Goal: Task Accomplishment & Management: Manage account settings

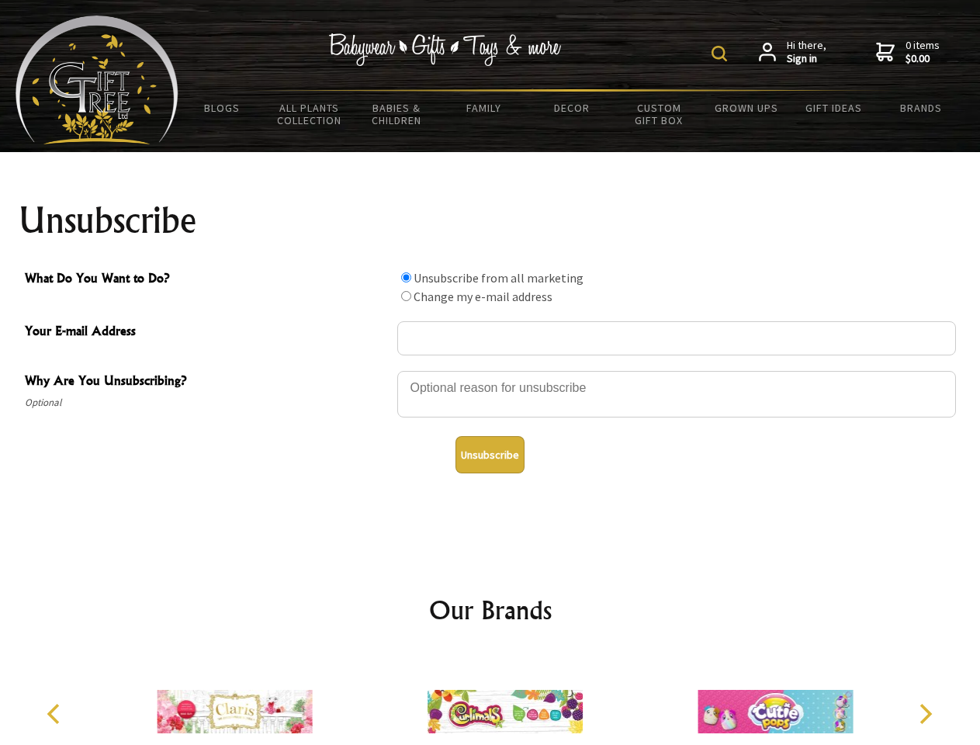
click at [722, 54] on img at bounding box center [720, 54] width 16 height 16
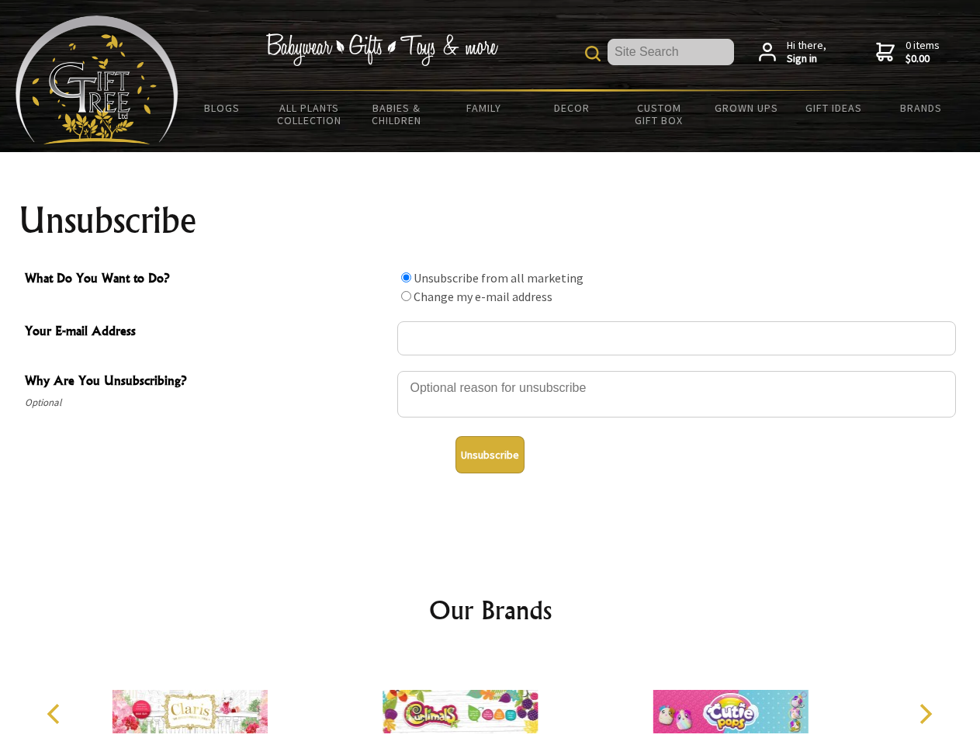
click at [490, 370] on div at bounding box center [676, 396] width 559 height 54
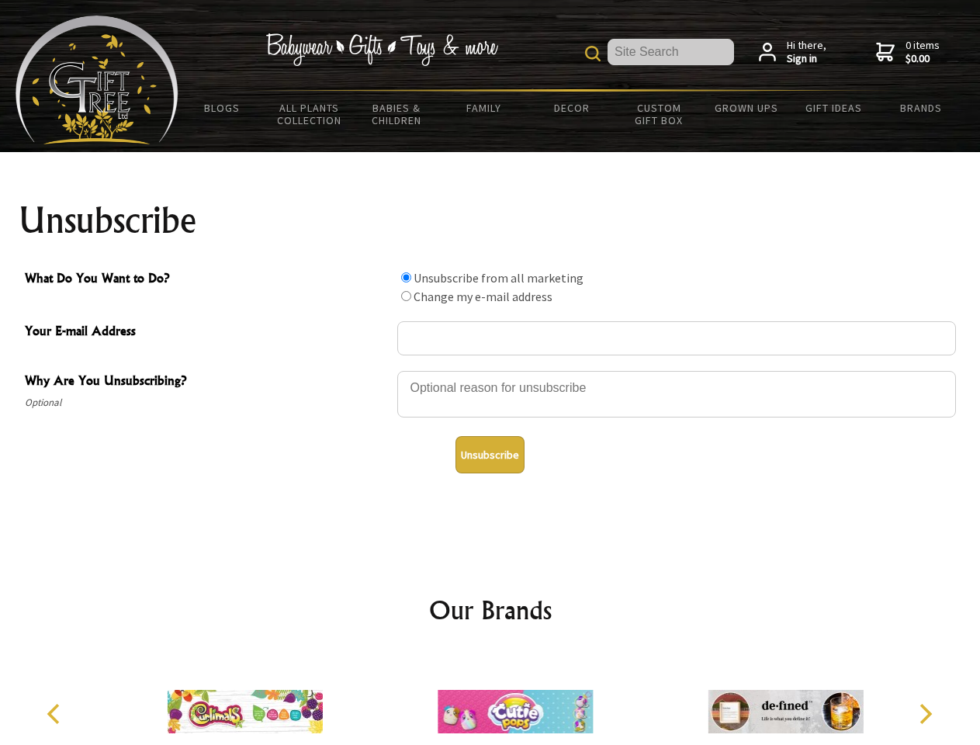
click at [406, 277] on input "What Do You Want to Do?" at bounding box center [406, 277] width 10 height 10
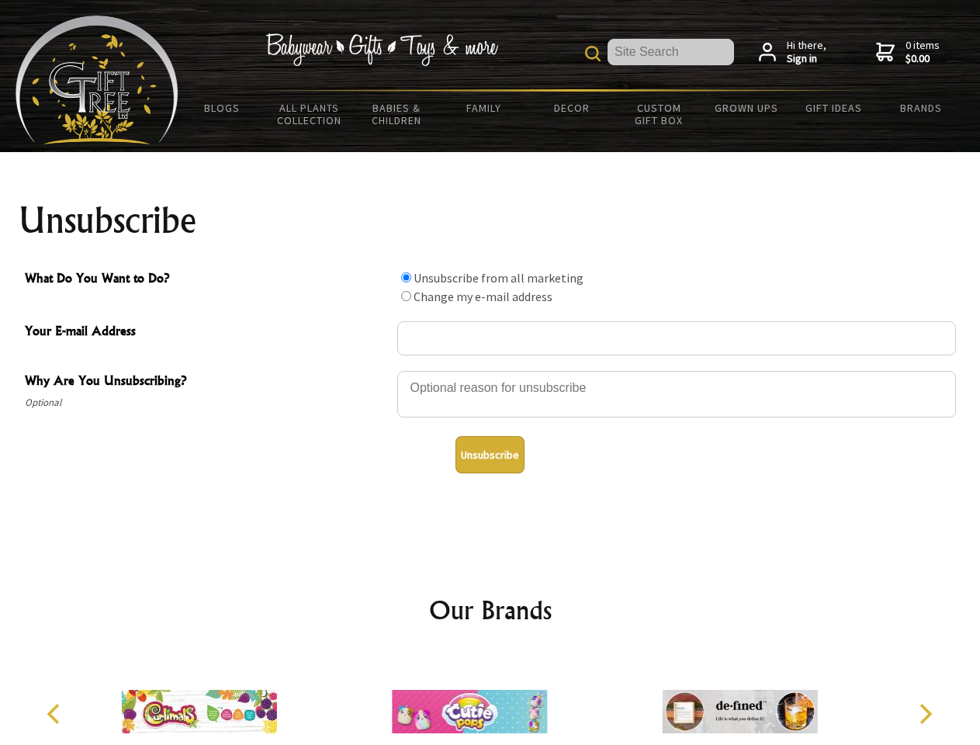
click at [406, 296] on input "What Do You Want to Do?" at bounding box center [406, 296] width 10 height 10
radio input "true"
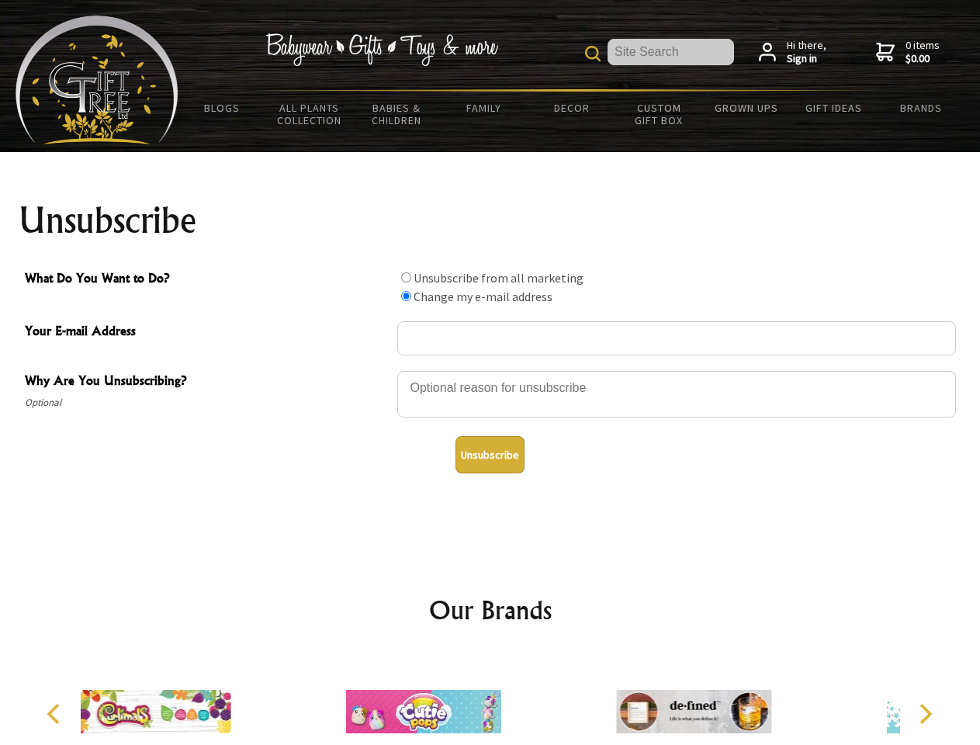
click at [490, 455] on button "Unsubscribe" at bounding box center [489, 454] width 69 height 37
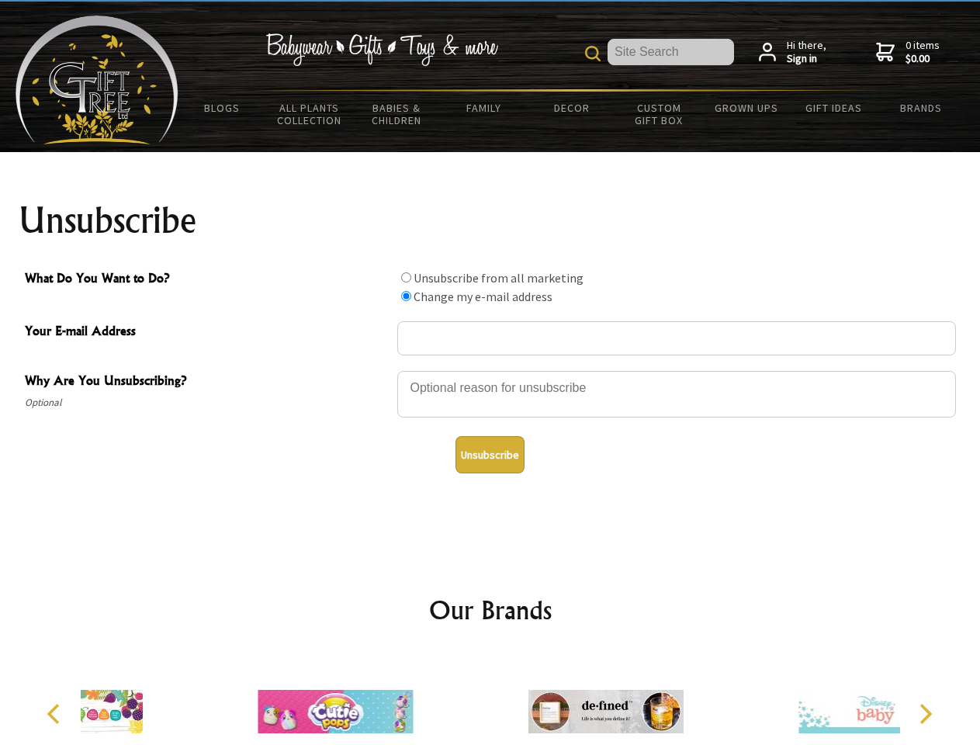
click at [490, 699] on div at bounding box center [605, 713] width 270 height 121
click at [56, 714] on icon "Previous" at bounding box center [55, 714] width 20 height 20
click at [925, 714] on icon "Next" at bounding box center [924, 714] width 20 height 20
